Goal: Information Seeking & Learning: Check status

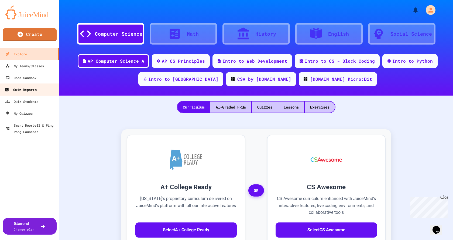
click at [21, 91] on div "Quiz Reports" at bounding box center [21, 89] width 32 height 7
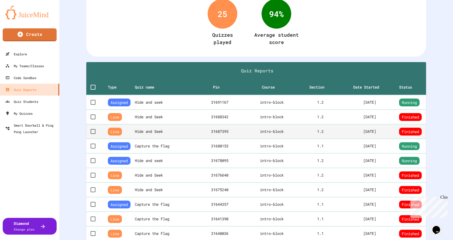
scroll to position [104, 0]
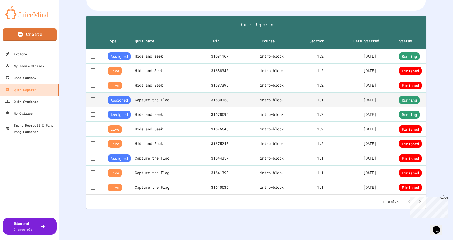
click at [192, 96] on th "Capture the Flag" at bounding box center [166, 100] width 62 height 15
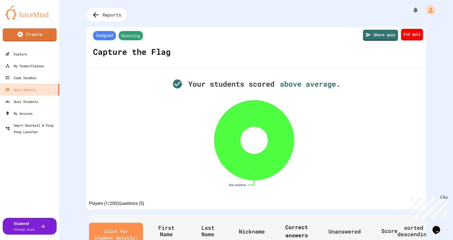
click at [407, 36] on link "End quiz" at bounding box center [412, 35] width 22 height 12
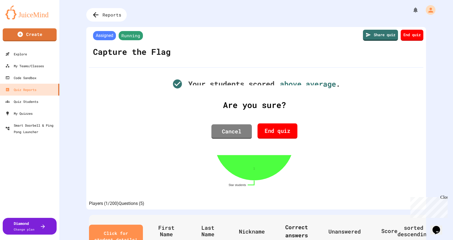
click at [280, 132] on link "End quiz" at bounding box center [278, 130] width 40 height 15
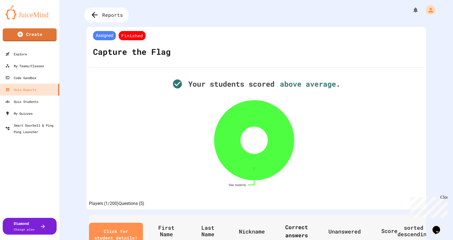
click at [97, 16] on icon at bounding box center [94, 15] width 9 height 9
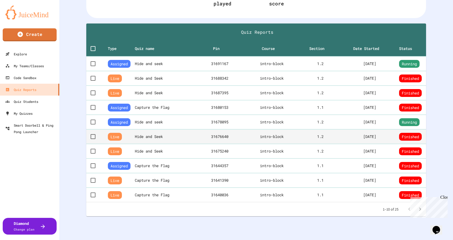
scroll to position [104, 0]
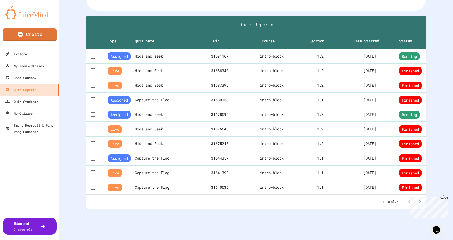
click at [444, 198] on div "Close" at bounding box center [443, 198] width 7 height 7
click at [419, 200] on icon "Go to next page" at bounding box center [420, 201] width 2 height 3
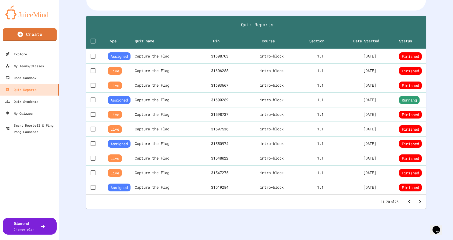
click at [406, 199] on icon "Go to previous page" at bounding box center [409, 201] width 6 height 6
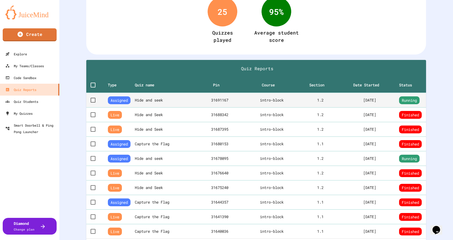
scroll to position [50, 0]
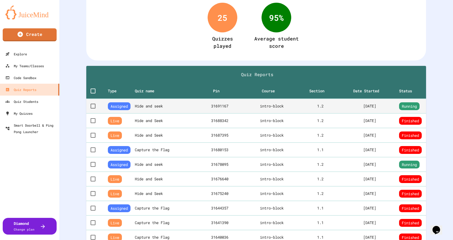
click at [206, 105] on td "31691167" at bounding box center [220, 106] width 46 height 15
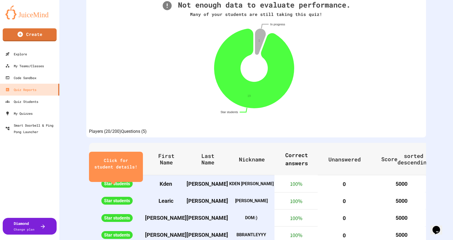
scroll to position [81, 0]
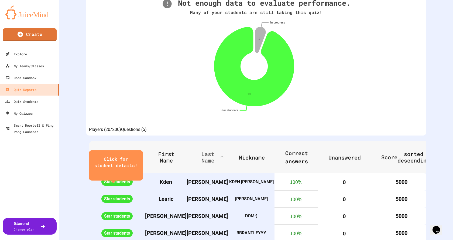
click at [206, 162] on span "Last Name" at bounding box center [211, 156] width 28 height 13
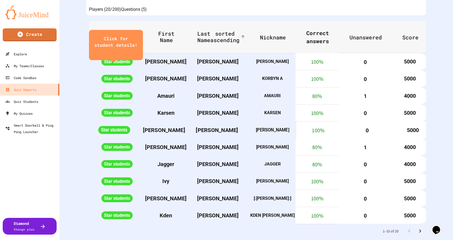
scroll to position [210, 0]
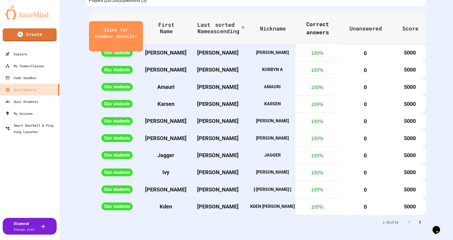
click at [116, 43] on icon "close" at bounding box center [116, 43] width 0 height 0
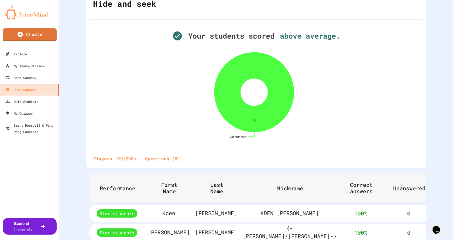
scroll to position [54, 0]
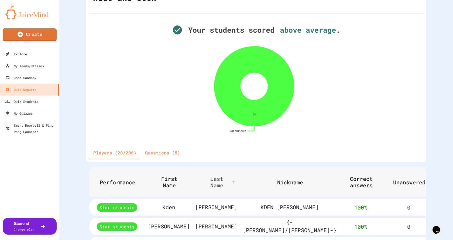
click at [210, 182] on span "Last Name" at bounding box center [220, 181] width 34 height 13
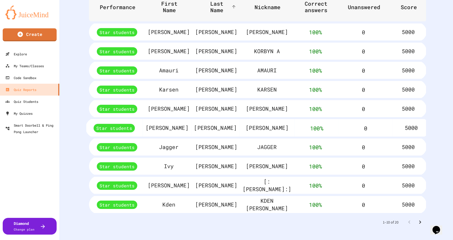
scroll to position [237, 0]
click at [417, 219] on icon "Go to next page" at bounding box center [420, 222] width 6 height 6
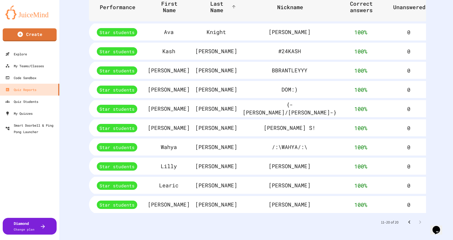
click at [406, 219] on icon "Go to previous page" at bounding box center [409, 222] width 6 height 6
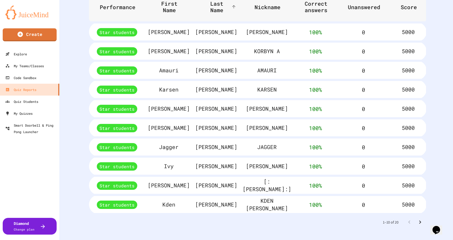
click at [417, 219] on icon "Go to next page" at bounding box center [420, 222] width 6 height 6
